Goal: Information Seeking & Learning: Learn about a topic

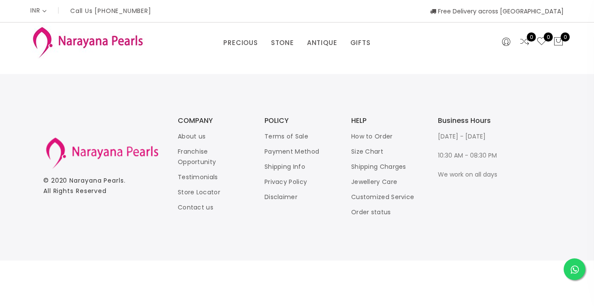
select select "INR"
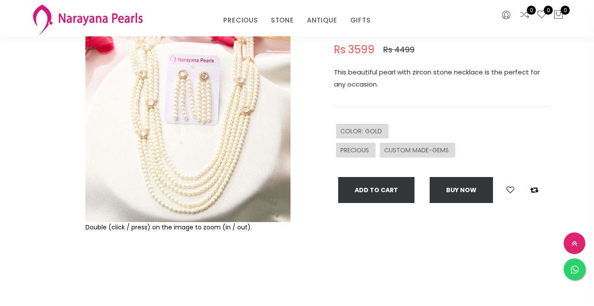
scroll to position [97, 0]
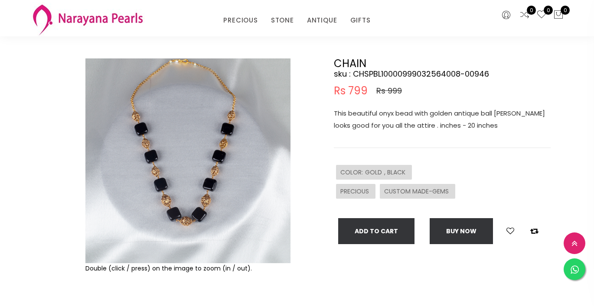
scroll to position [46, 0]
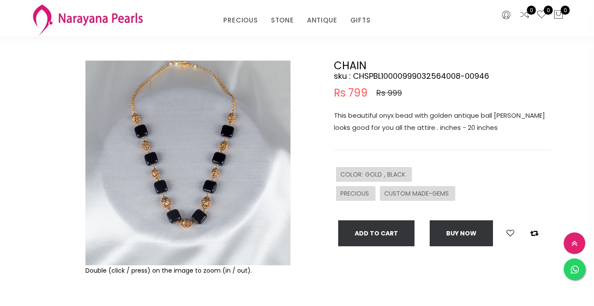
click at [180, 198] on img at bounding box center [187, 163] width 205 height 205
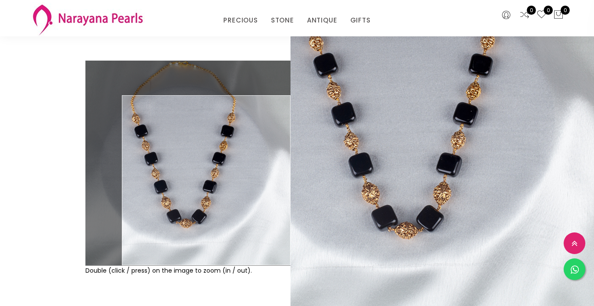
click at [255, 211] on img at bounding box center [187, 163] width 205 height 205
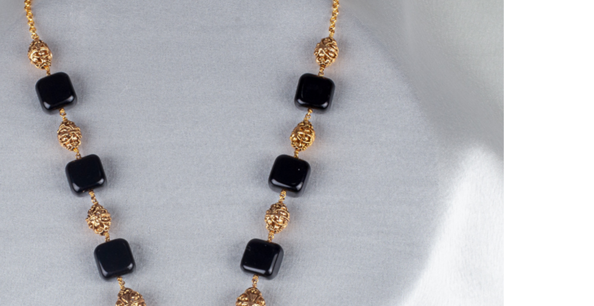
scroll to position [75, 0]
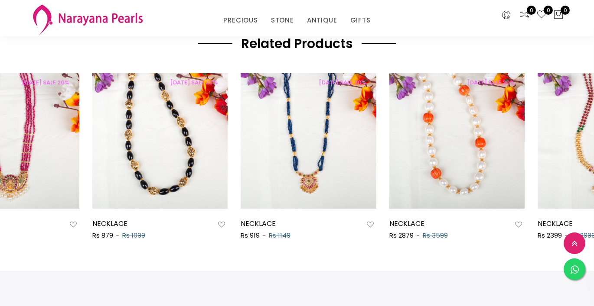
scroll to position [467, 0]
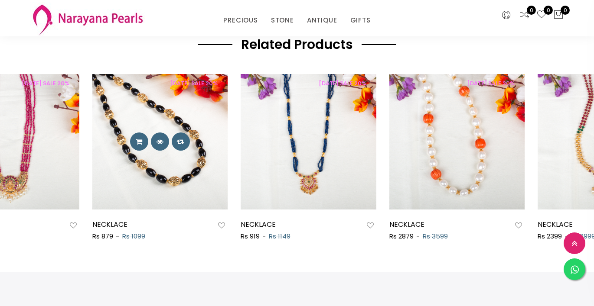
click at [156, 177] on img at bounding box center [160, 142] width 136 height 136
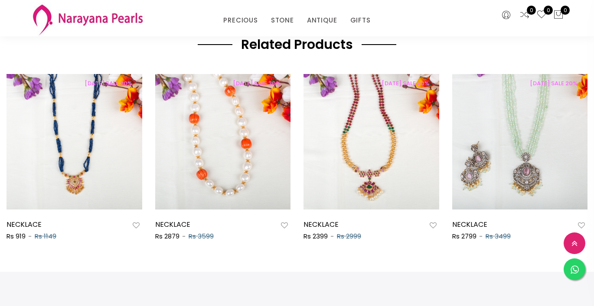
scroll to position [0, 890]
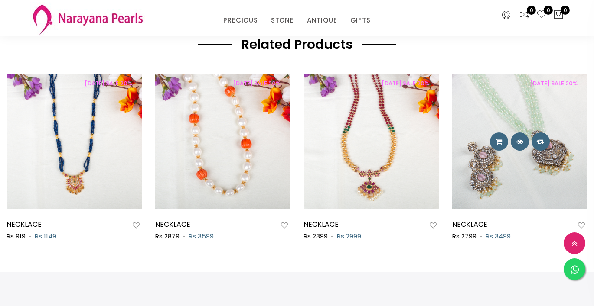
click at [476, 182] on img at bounding box center [520, 142] width 136 height 136
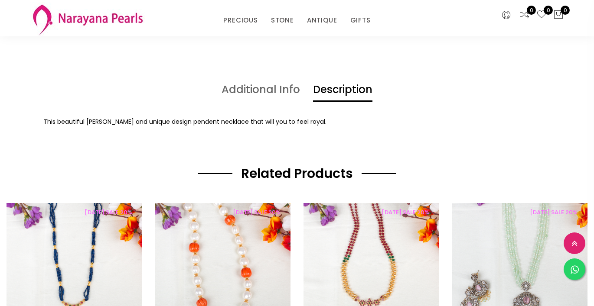
scroll to position [338, 0]
click at [244, 94] on link "Additional Info" at bounding box center [260, 93] width 78 height 17
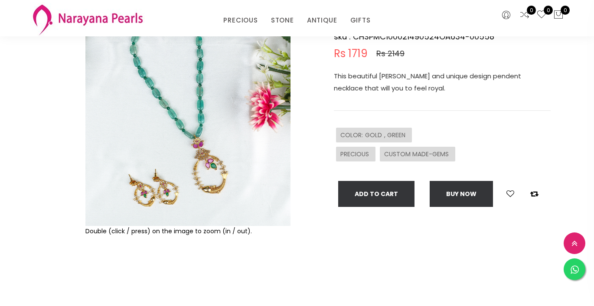
scroll to position [42, 0]
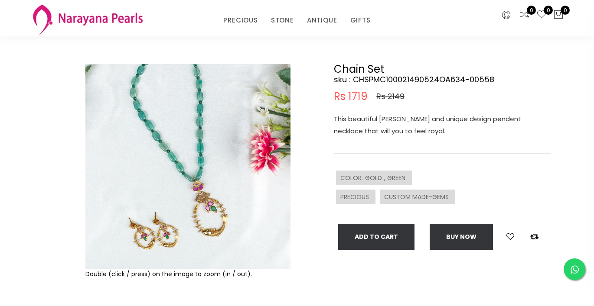
click at [211, 201] on img at bounding box center [187, 166] width 205 height 205
click at [188, 190] on img at bounding box center [187, 166] width 205 height 205
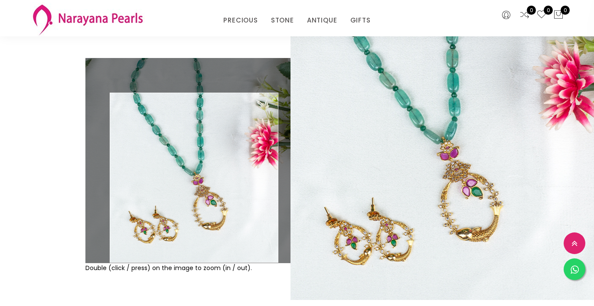
scroll to position [49, 0]
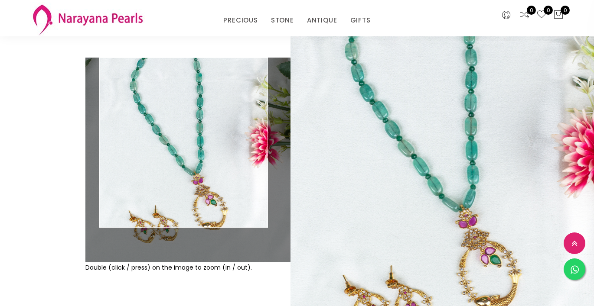
click at [186, 138] on img at bounding box center [187, 160] width 205 height 205
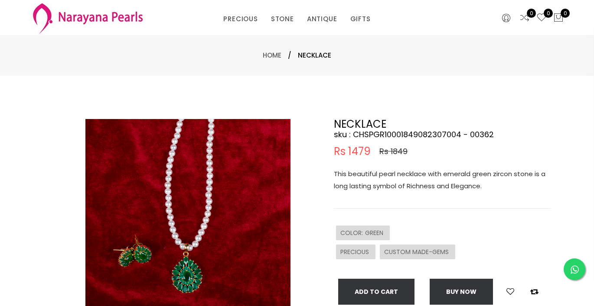
scroll to position [13, 0]
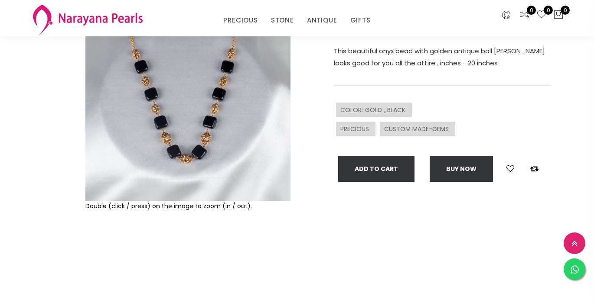
scroll to position [96, 0]
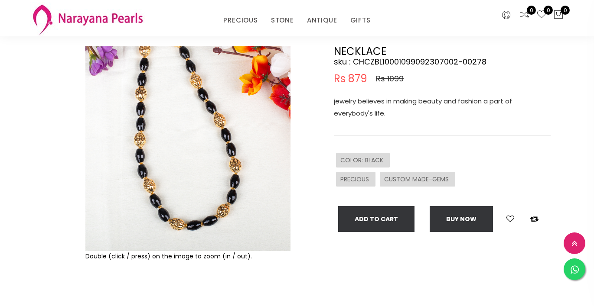
scroll to position [62, 0]
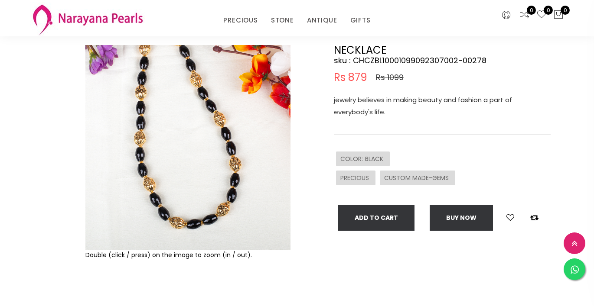
click at [207, 215] on img at bounding box center [187, 147] width 205 height 205
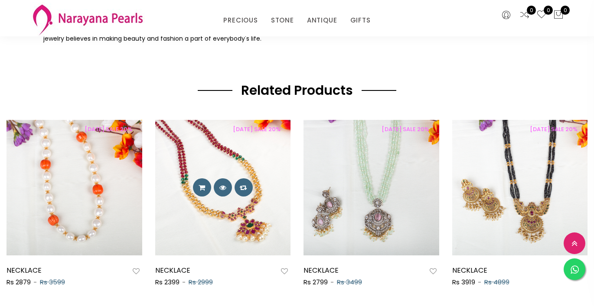
scroll to position [420, 0]
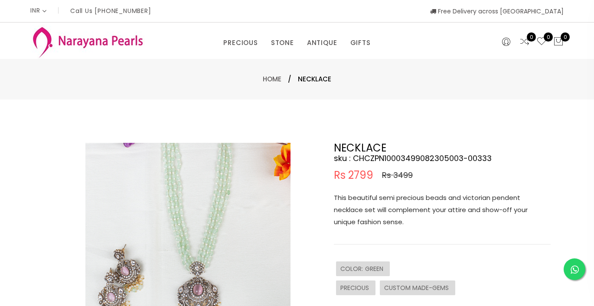
select select "INR"
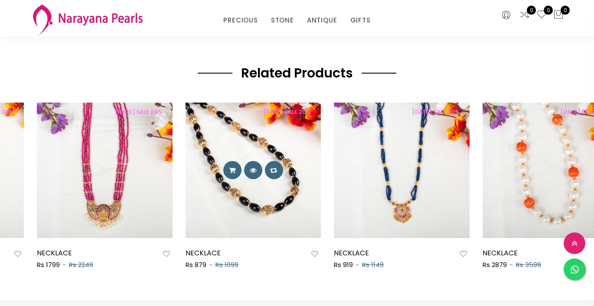
scroll to position [0, 539]
